Goal: Navigation & Orientation: Find specific page/section

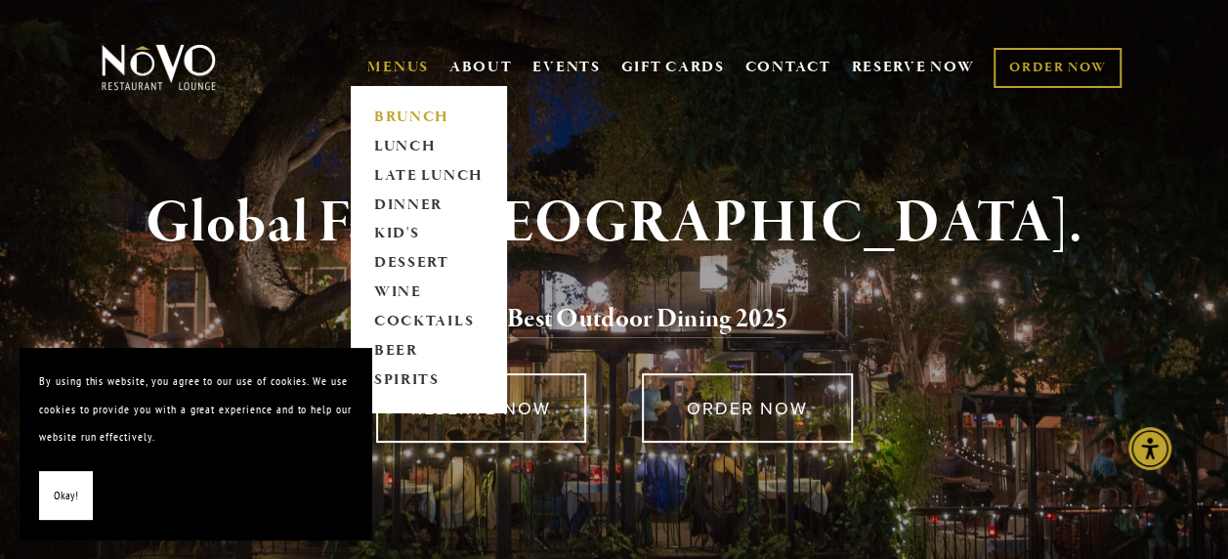
click at [404, 115] on link "BRUNCH" at bounding box center [428, 117] width 122 height 29
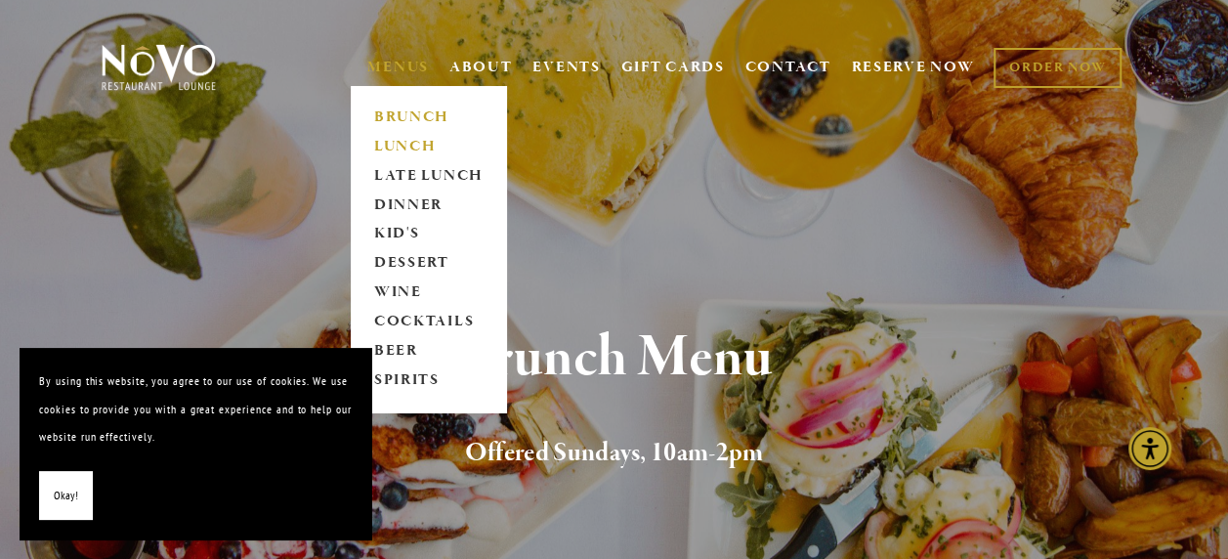
click at [396, 139] on link "LUNCH" at bounding box center [428, 146] width 122 height 29
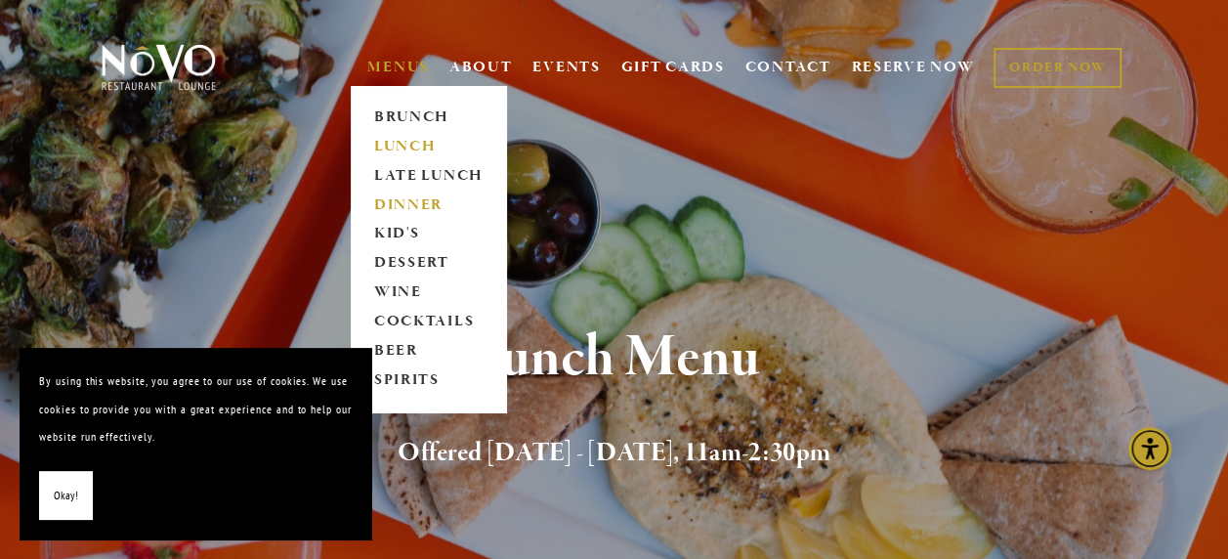
click at [401, 200] on link "DINNER" at bounding box center [428, 205] width 122 height 29
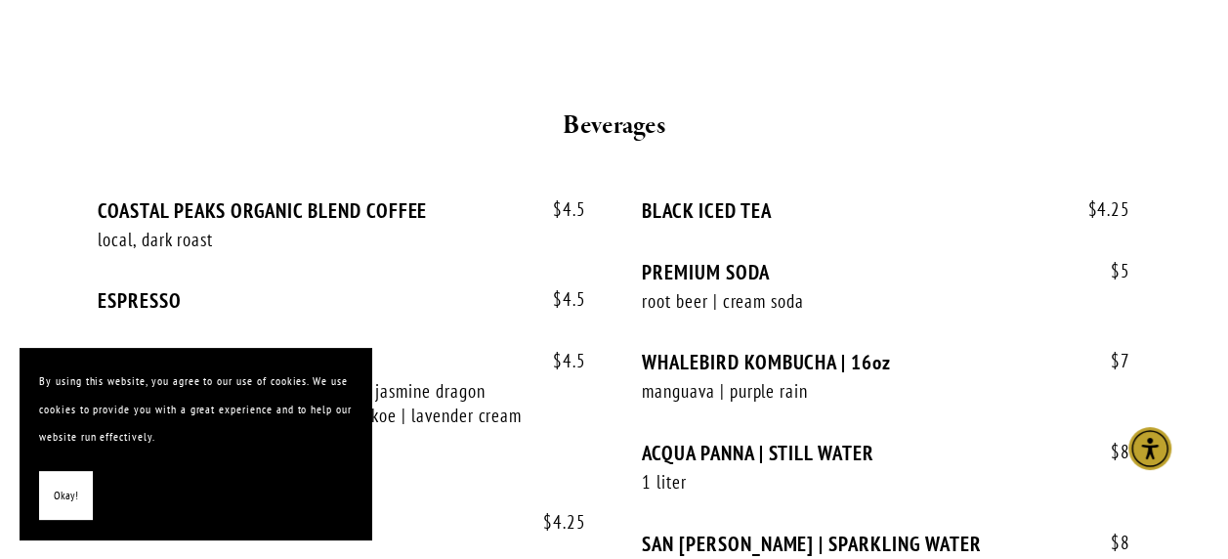
scroll to position [4365, 0]
